Goal: Task Accomplishment & Management: Complete application form

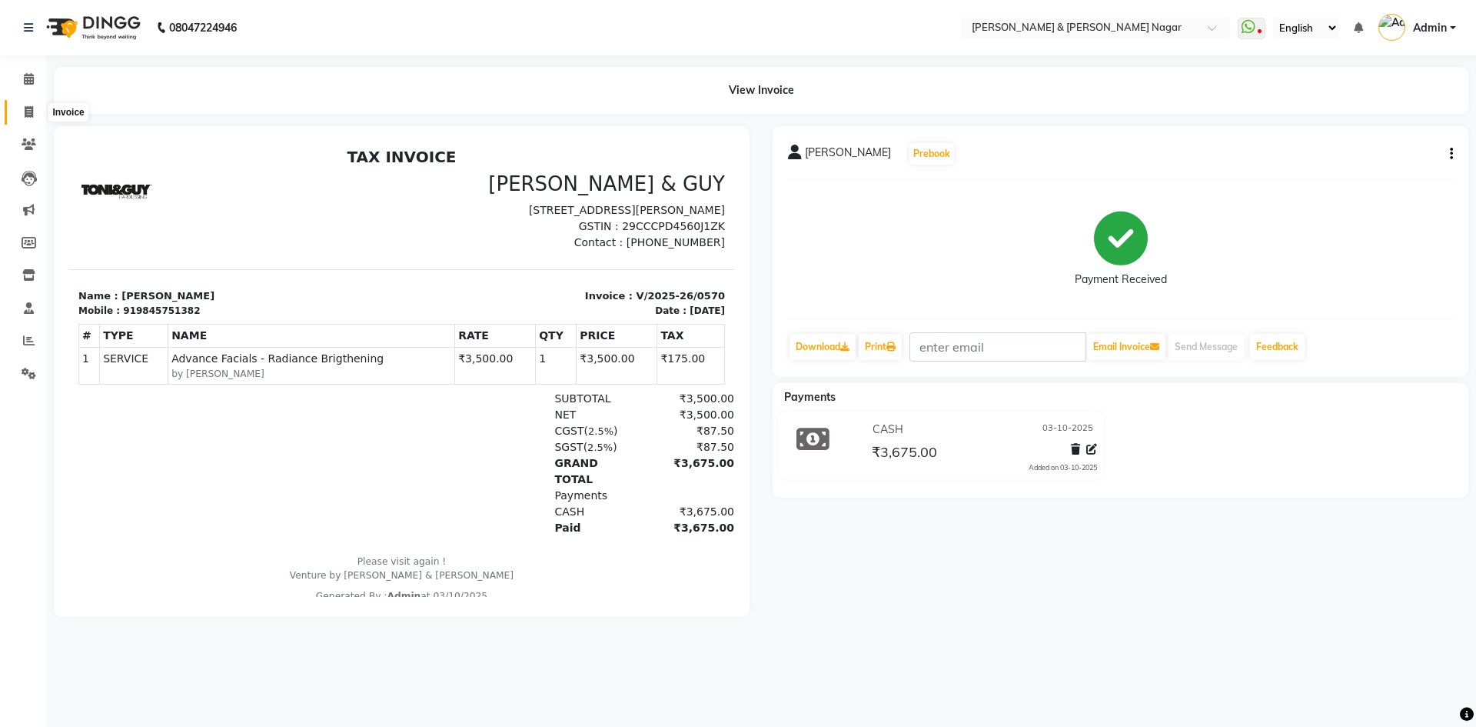
click at [33, 115] on icon at bounding box center [29, 112] width 8 height 12
select select "service"
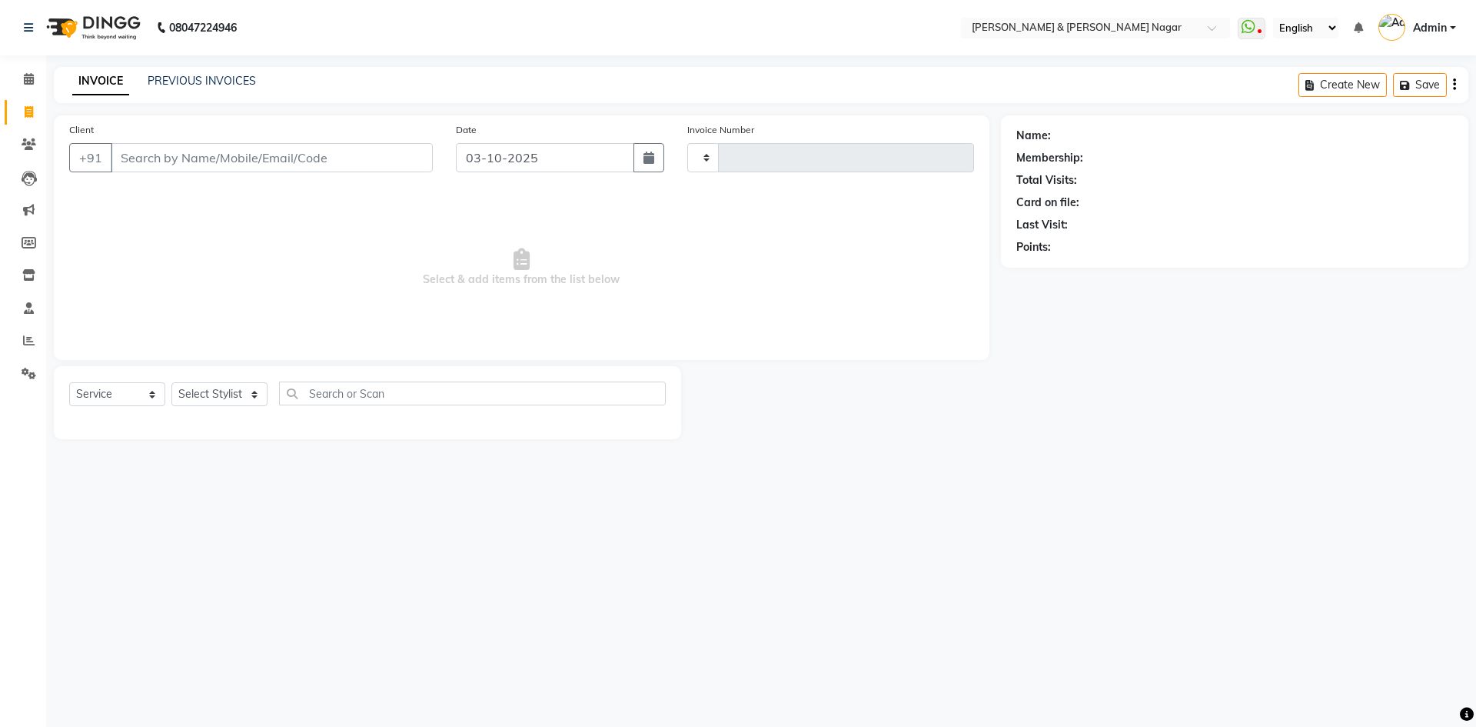
type input "0571"
select select "789"
select select "product"
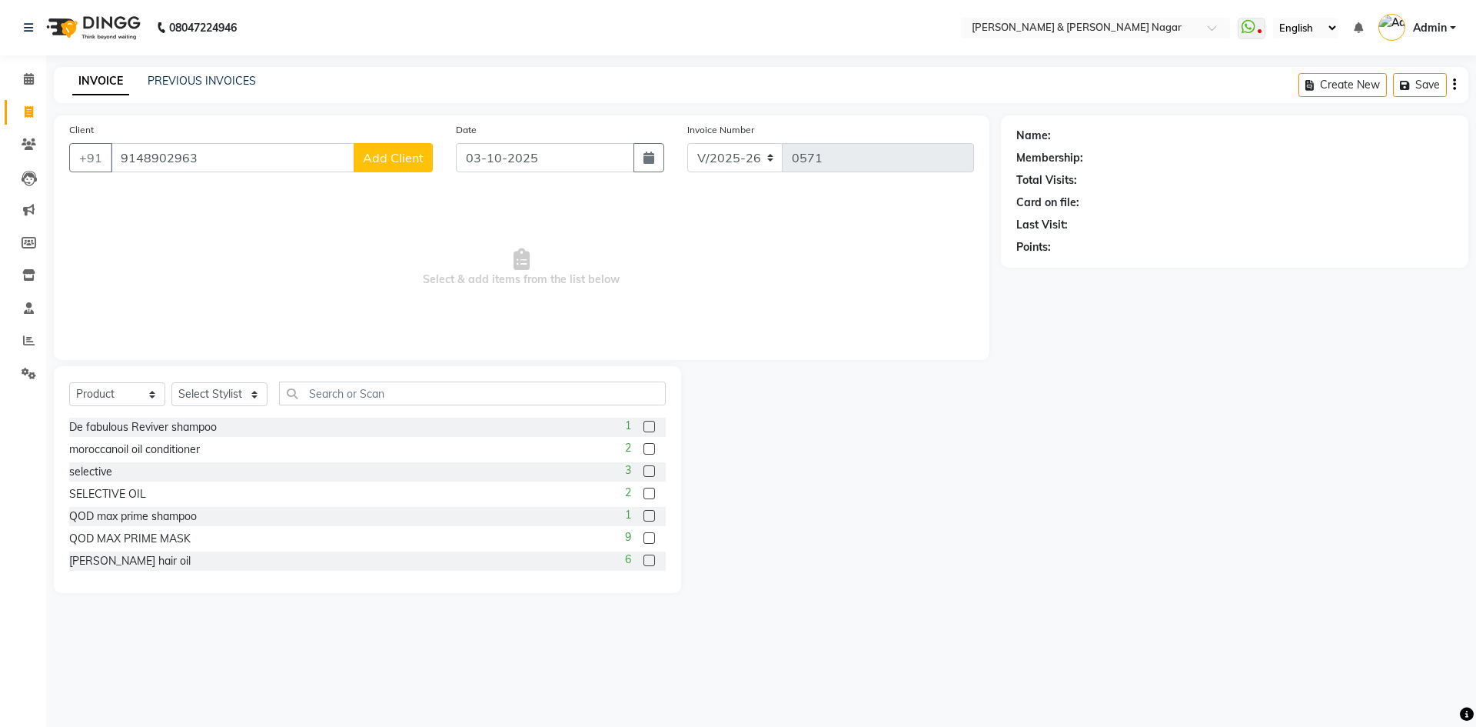
type input "9148902963"
click at [404, 152] on span "Add Client" at bounding box center [393, 157] width 61 height 15
select select "17"
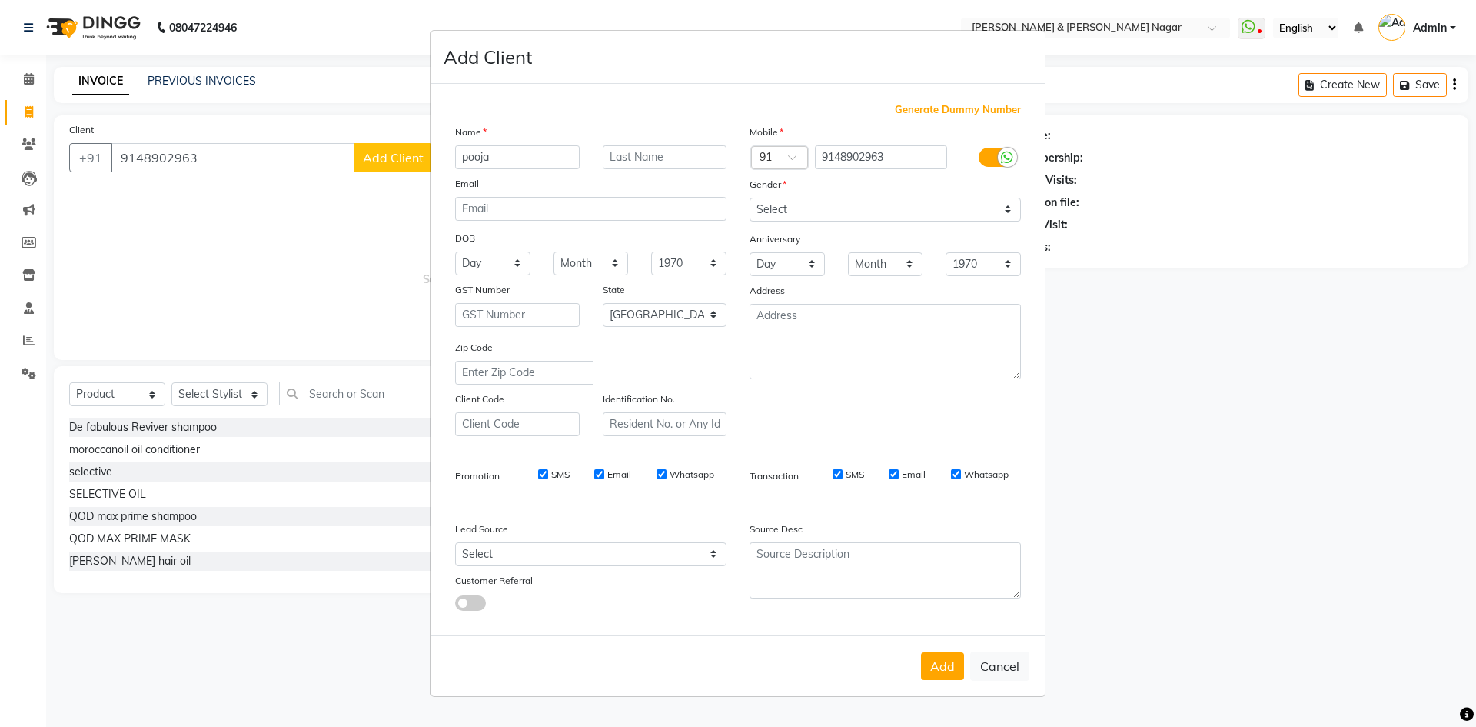
type input "pooja"
click at [1009, 212] on select "Select [DEMOGRAPHIC_DATA] [DEMOGRAPHIC_DATA] Other Prefer Not To Say" at bounding box center [885, 210] width 271 height 24
select select "[DEMOGRAPHIC_DATA]"
click at [750, 198] on select "Select [DEMOGRAPHIC_DATA] [DEMOGRAPHIC_DATA] Other Prefer Not To Say" at bounding box center [885, 210] width 271 height 24
click at [951, 669] on button "Add" at bounding box center [942, 666] width 43 height 28
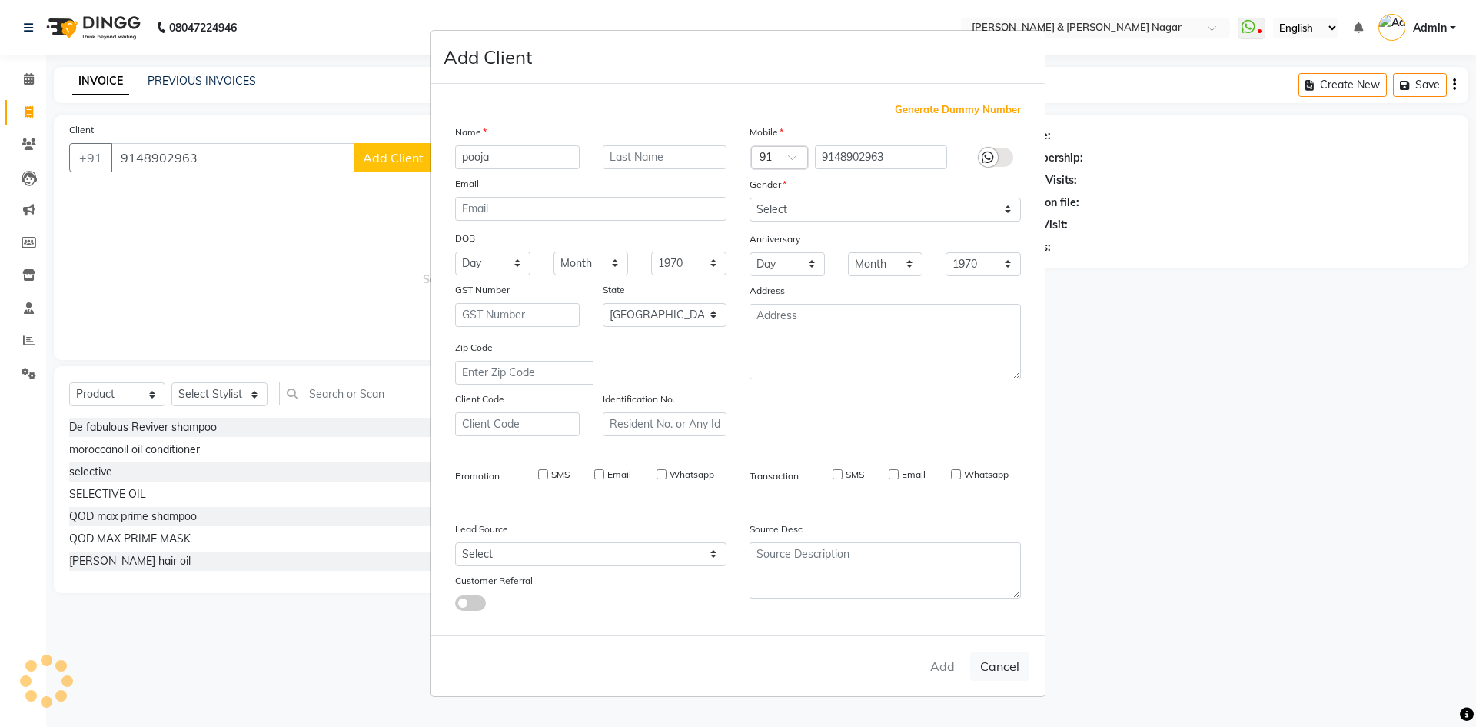
select select
select select "null"
select select
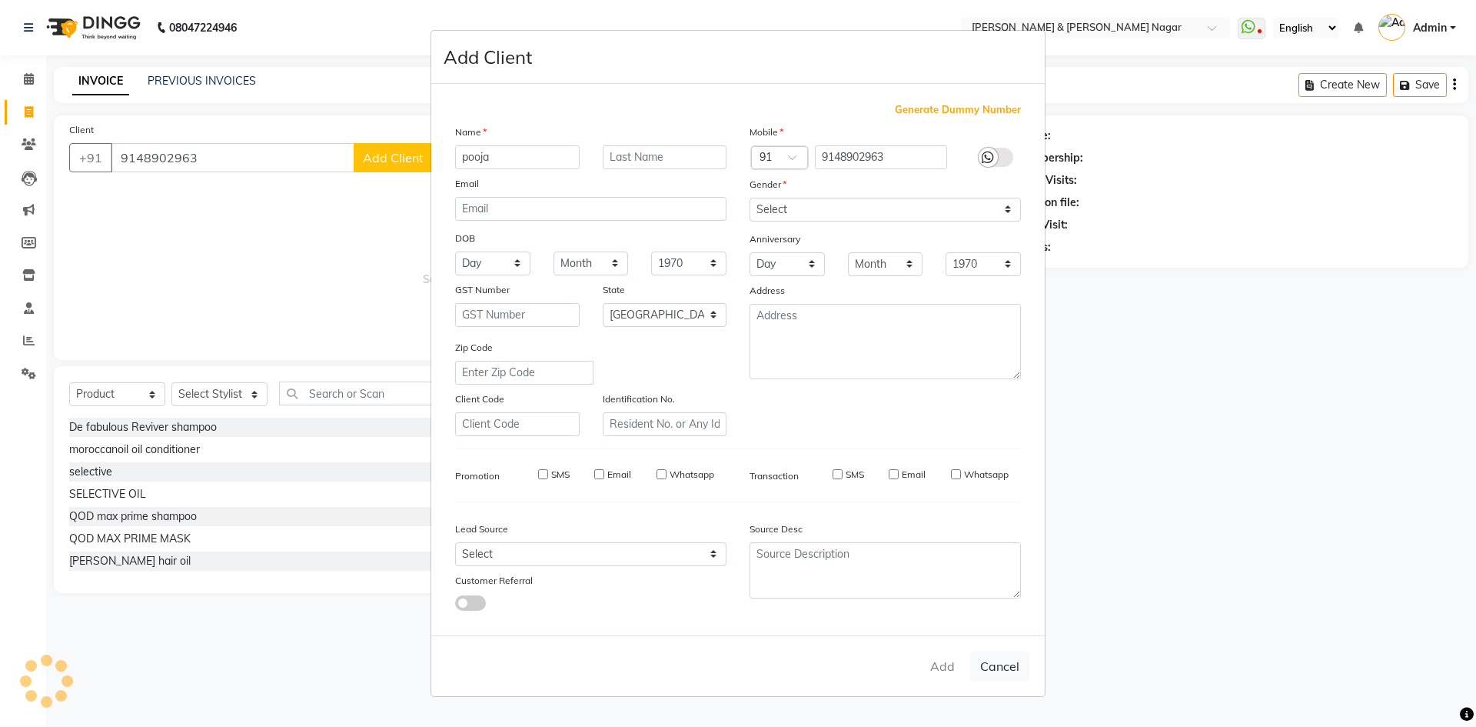
select select
checkbox input "false"
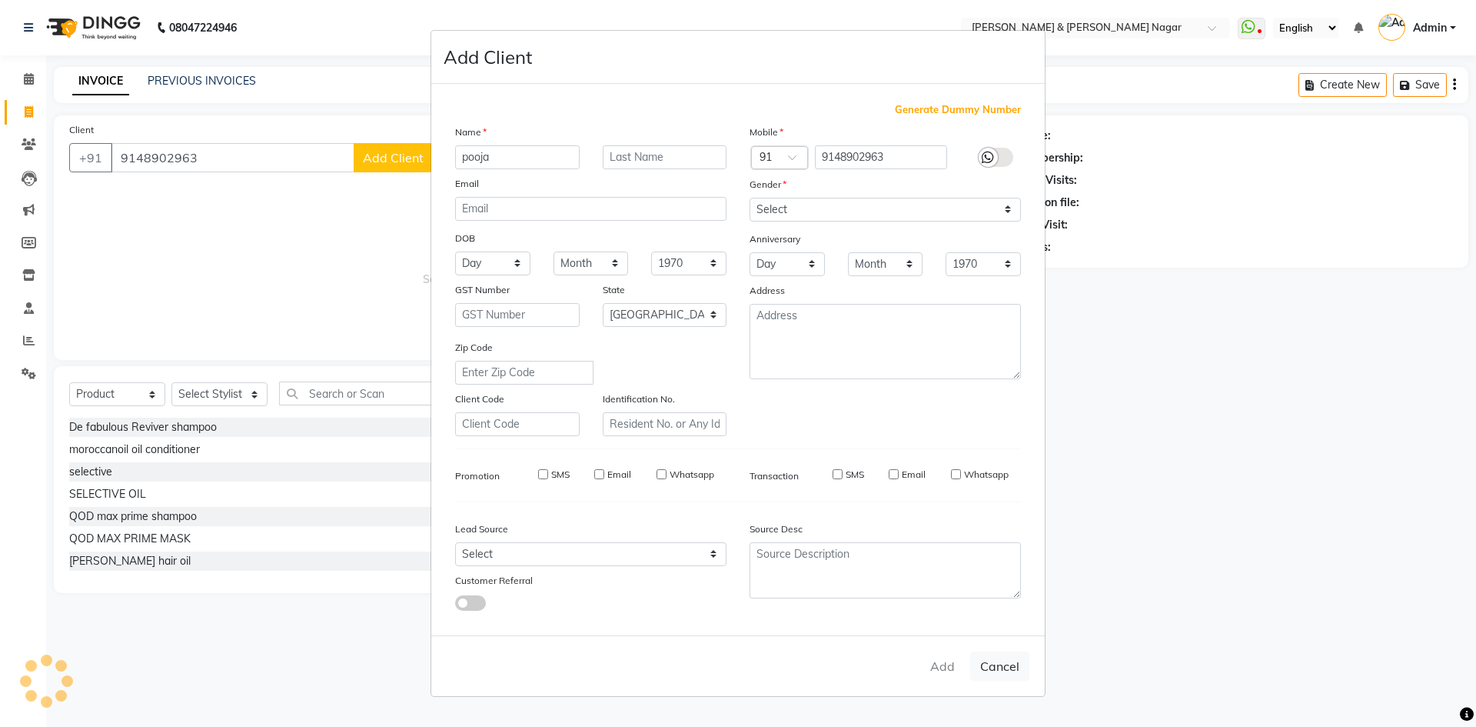
checkbox input "false"
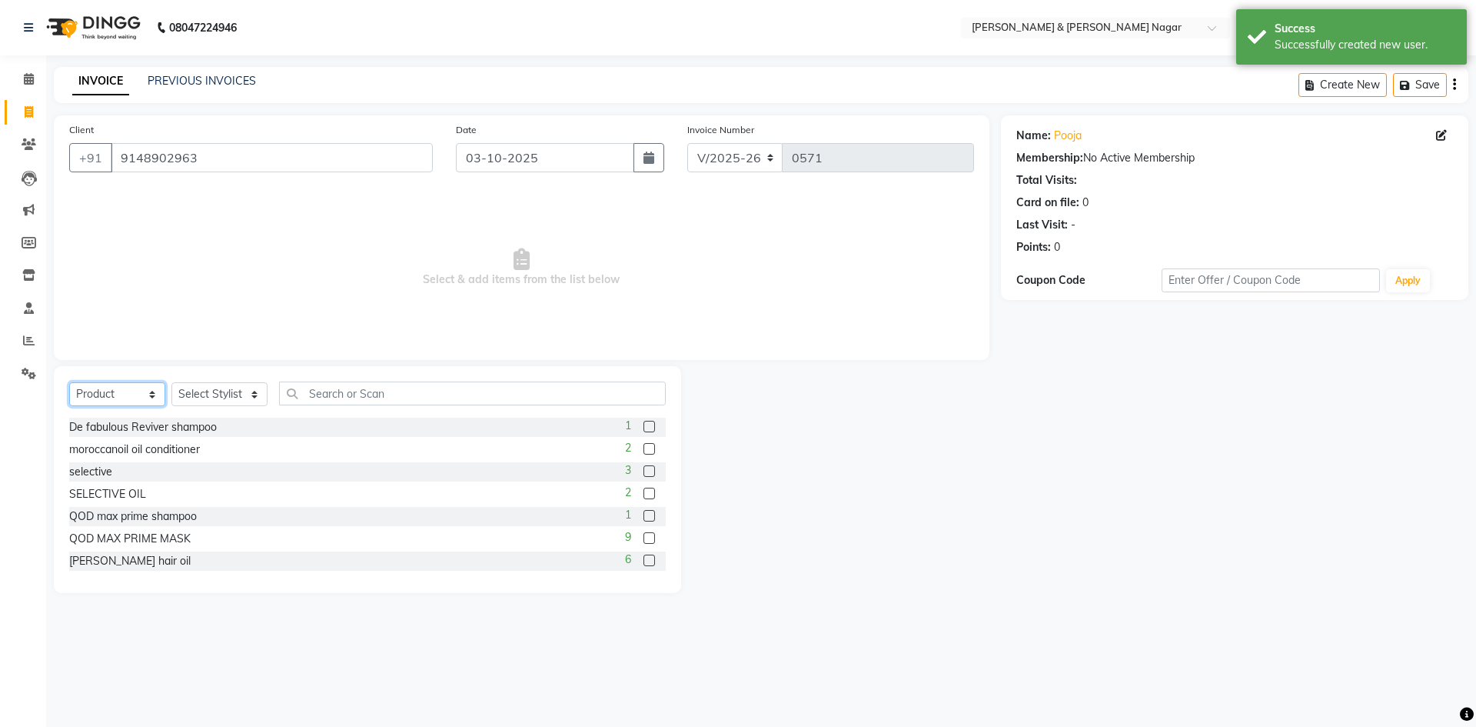
click at [152, 398] on select "Select Service Product Membership Package Voucher Prepaid Gift Card" at bounding box center [117, 394] width 96 height 24
select select "service"
click at [69, 382] on select "Select Service Product Membership Package Voucher Prepaid Gift Card" at bounding box center [117, 394] width 96 height 24
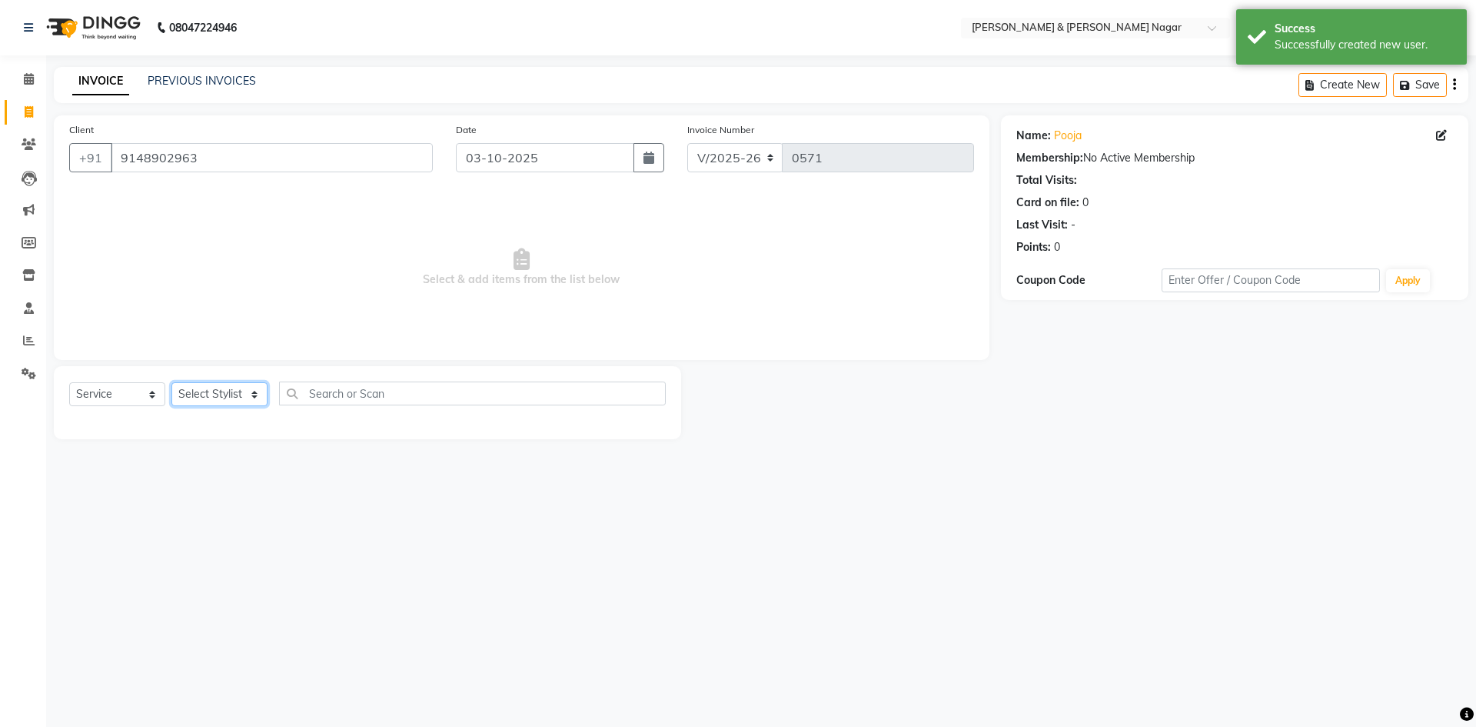
click at [255, 398] on select "Select Stylist ANIKASH [PERSON_NAME] Manager [PERSON_NAME] [PERSON_NAME]" at bounding box center [219, 394] width 96 height 24
select select "61217"
click at [171, 382] on select "Select Stylist ANIKASH [PERSON_NAME] Manager [PERSON_NAME] [PERSON_NAME]" at bounding box center [219, 394] width 96 height 24
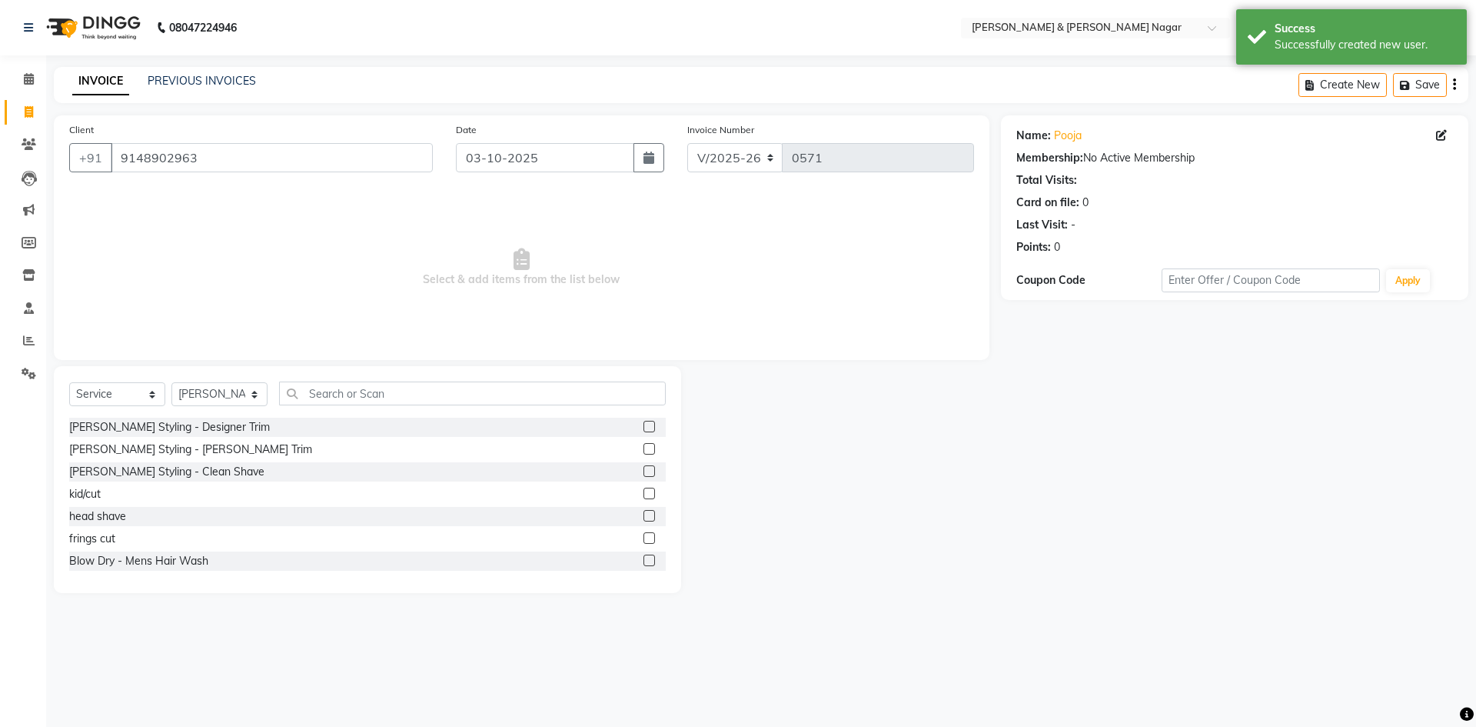
click at [414, 378] on div "Select Service Product Membership Package Voucher Prepaid Gift Card Select Styl…" at bounding box center [367, 479] width 627 height 227
click at [412, 381] on div "Select Service Product Membership Package Voucher Prepaid Gift Card Select Styl…" at bounding box center [367, 479] width 627 height 227
click at [418, 394] on input "text" at bounding box center [472, 393] width 387 height 24
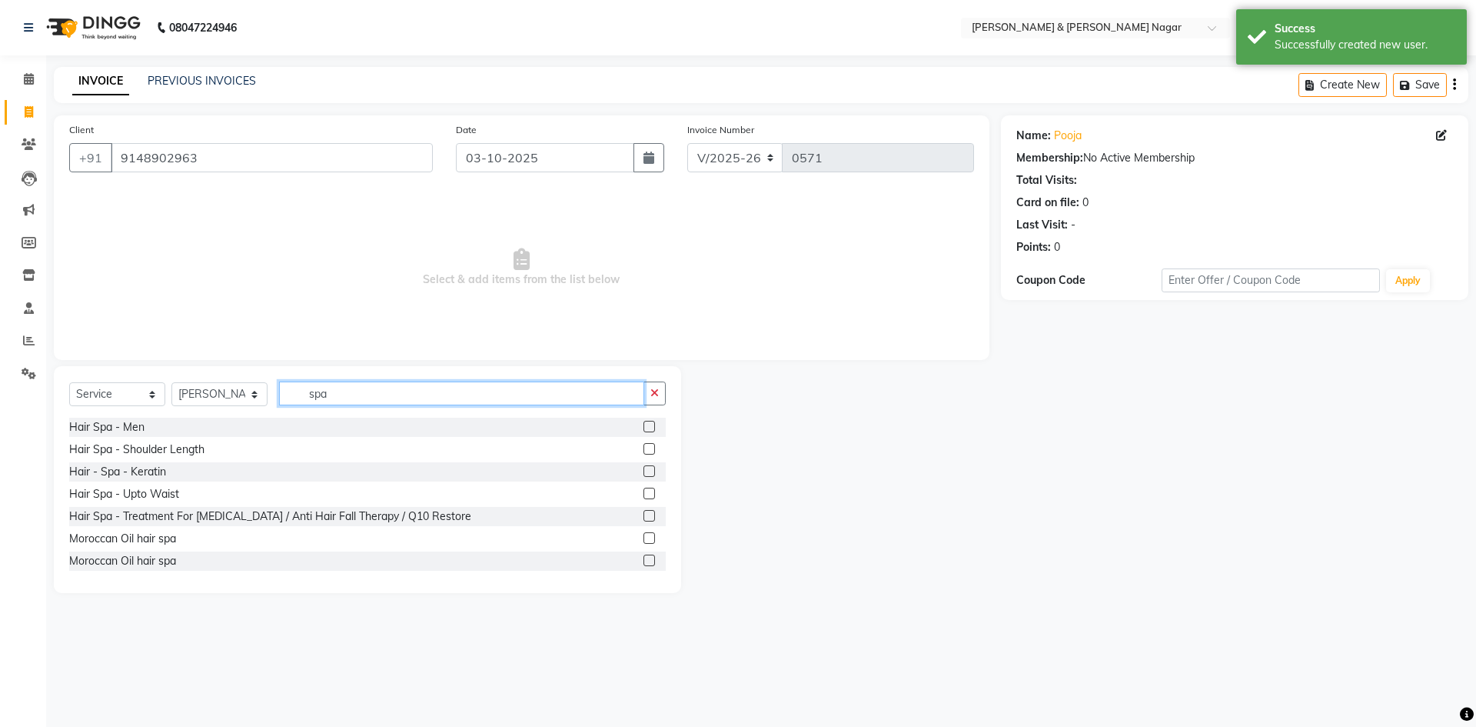
type input "spa"
click at [644, 450] on label at bounding box center [650, 449] width 12 height 12
click at [644, 450] on input "checkbox" at bounding box center [649, 449] width 10 height 10
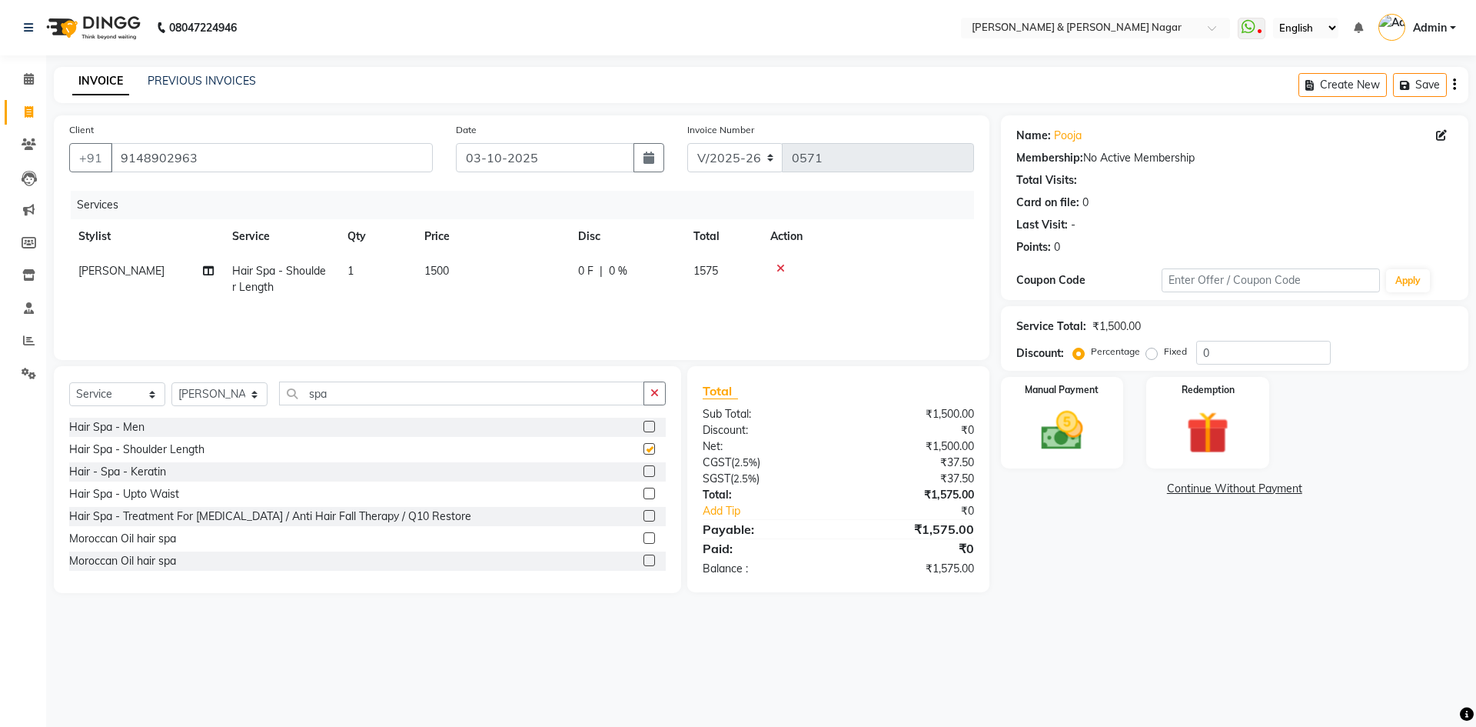
checkbox input "false"
click at [437, 269] on span "1500" at bounding box center [436, 271] width 25 height 14
select select "61217"
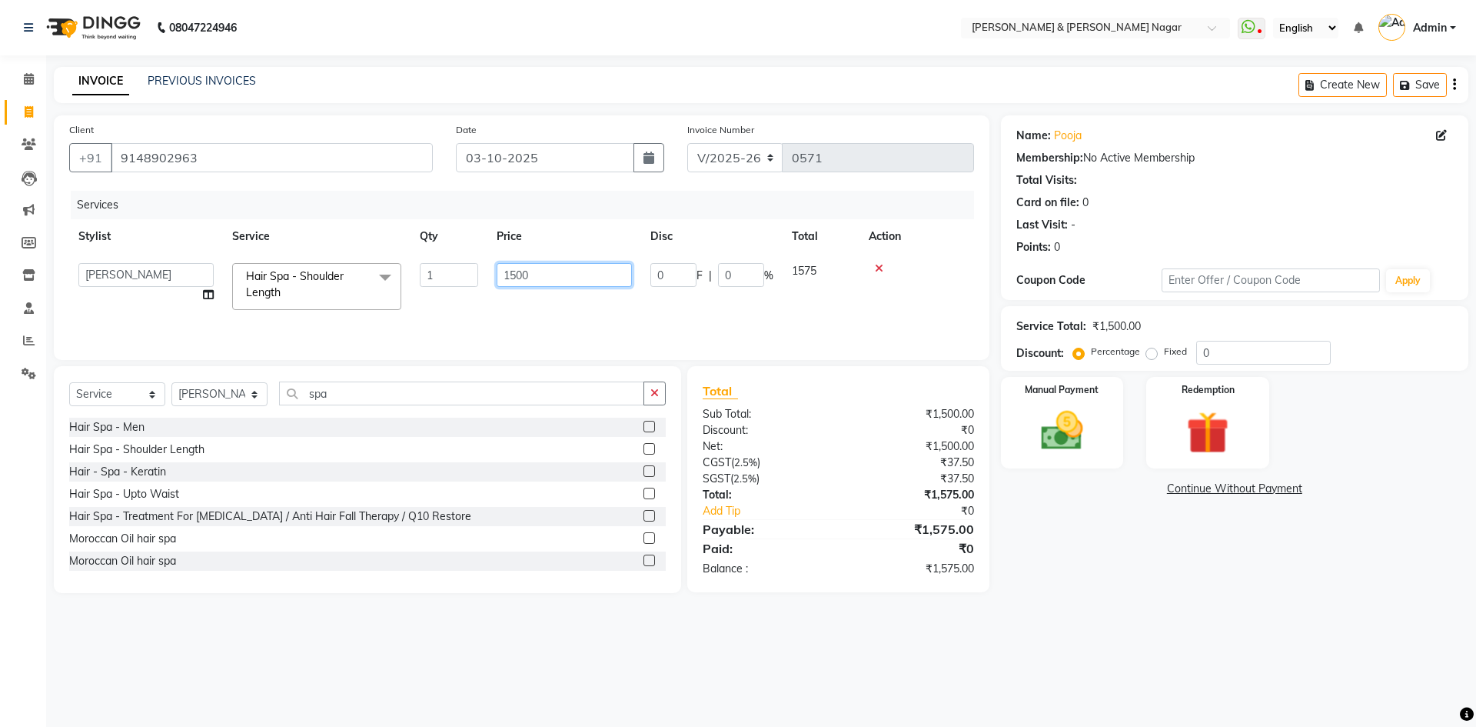
click at [517, 274] on input "1500" at bounding box center [564, 275] width 135 height 24
type input "1200"
click at [1069, 440] on img at bounding box center [1062, 430] width 72 height 51
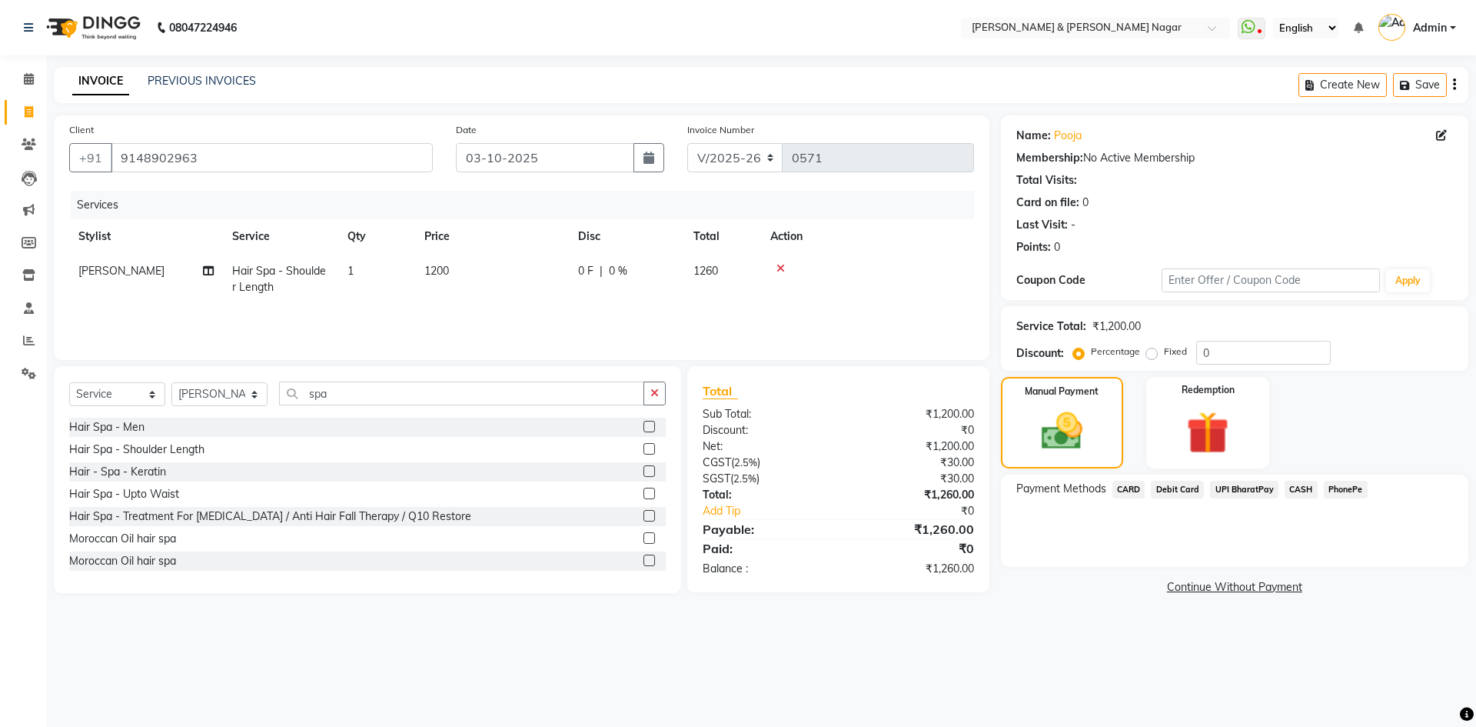
drag, startPoint x: 1346, startPoint y: 486, endPoint x: 1347, endPoint y: 500, distance: 13.9
click at [1346, 488] on span "PhonePe" at bounding box center [1346, 490] width 44 height 18
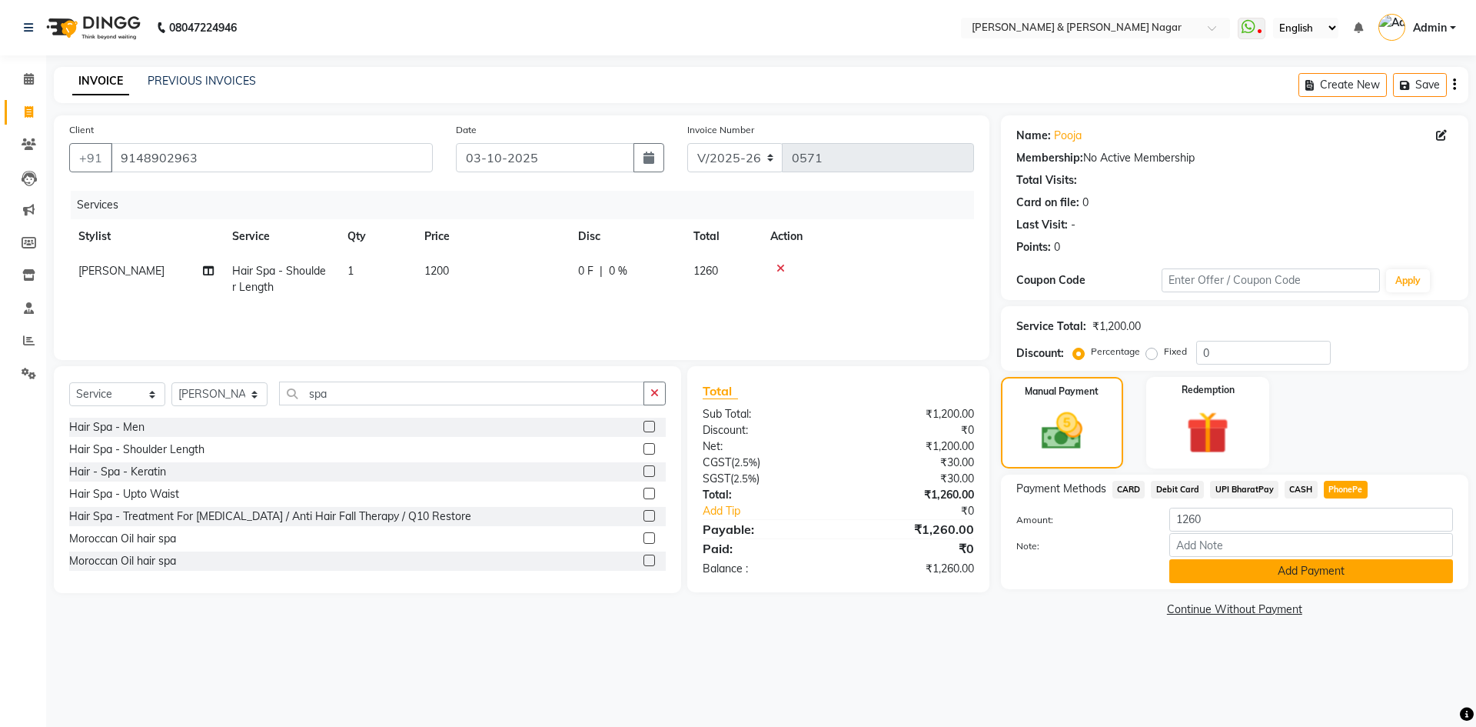
click at [1329, 573] on button "Add Payment" at bounding box center [1311, 571] width 284 height 24
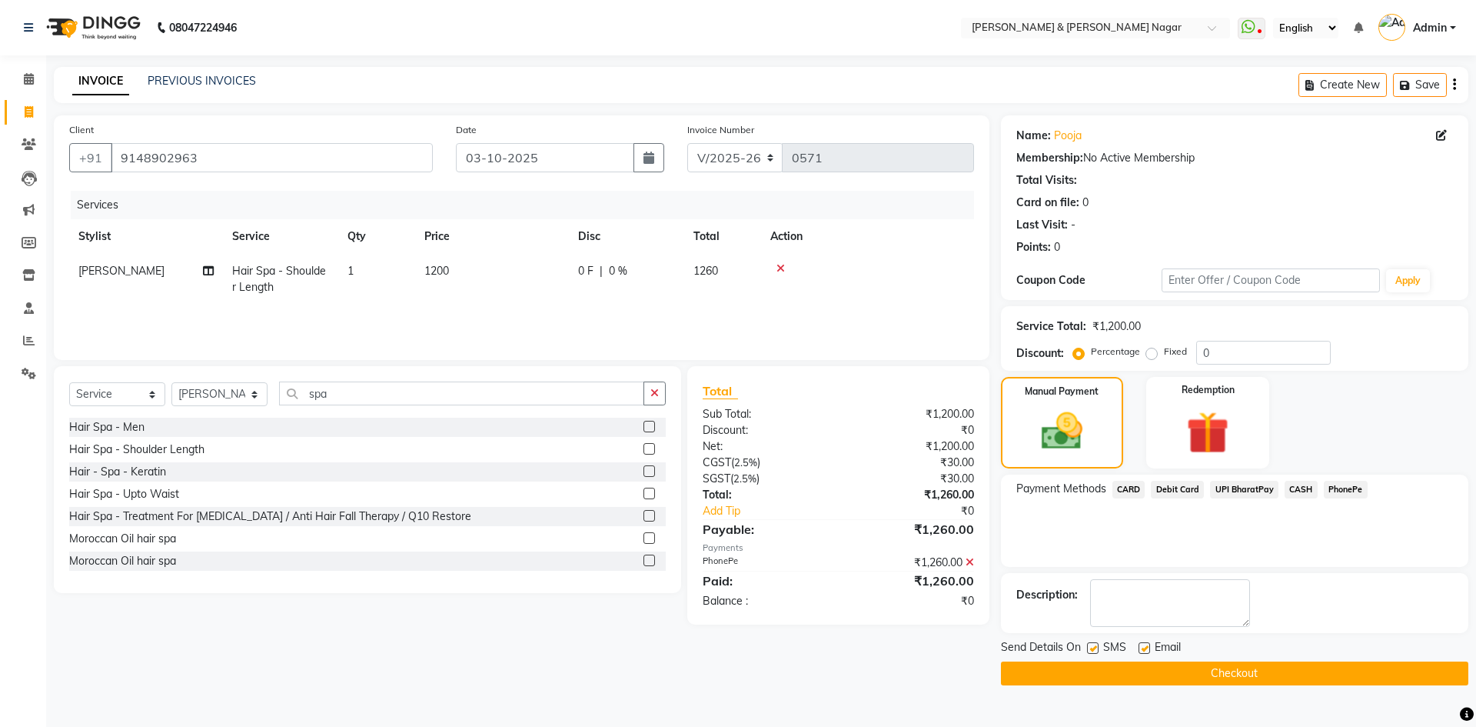
click at [1291, 677] on button "Checkout" at bounding box center [1234, 673] width 467 height 24
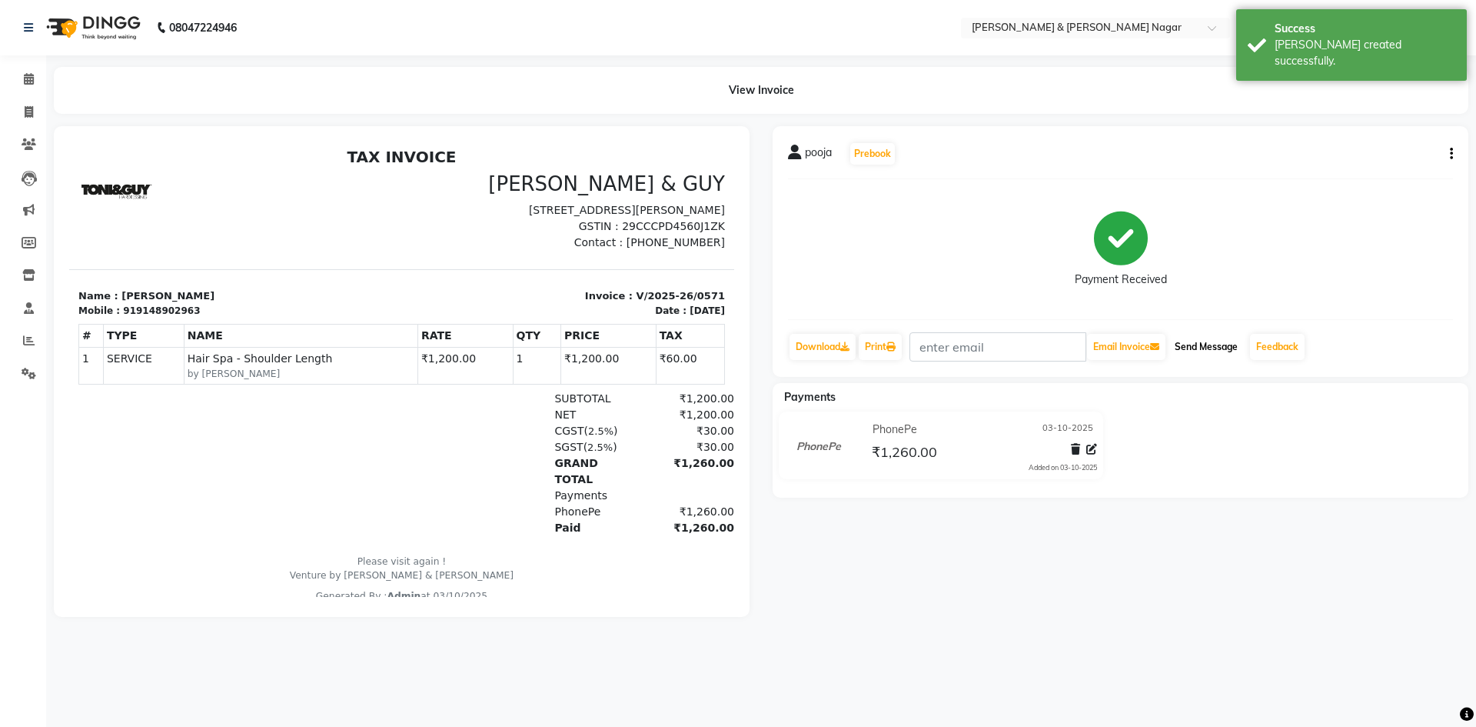
click at [1219, 351] on button "Send Message" at bounding box center [1206, 347] width 75 height 26
